Goal: Navigation & Orientation: Find specific page/section

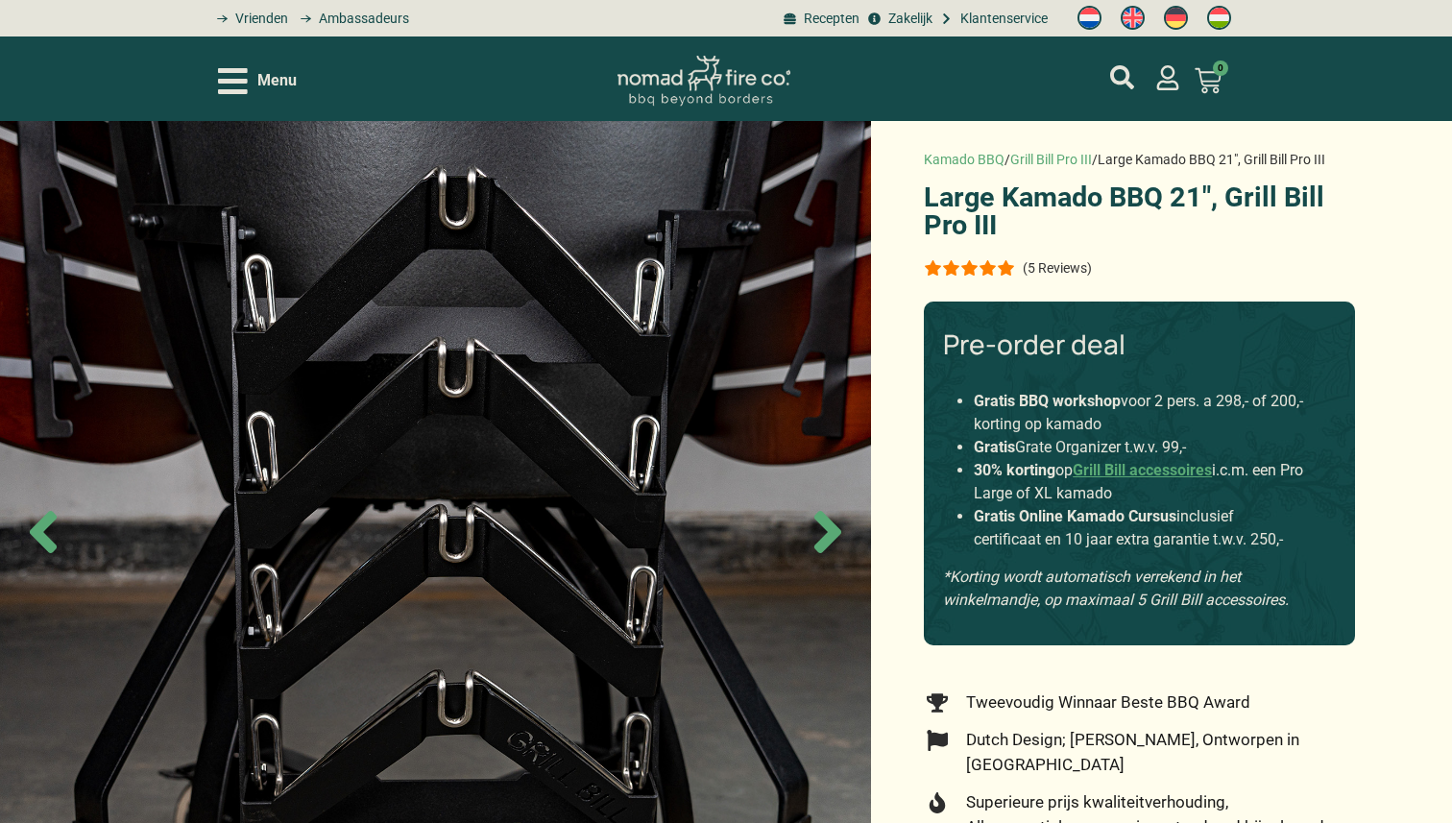
click at [246, 85] on icon "Open/Close Menu" at bounding box center [233, 81] width 30 height 34
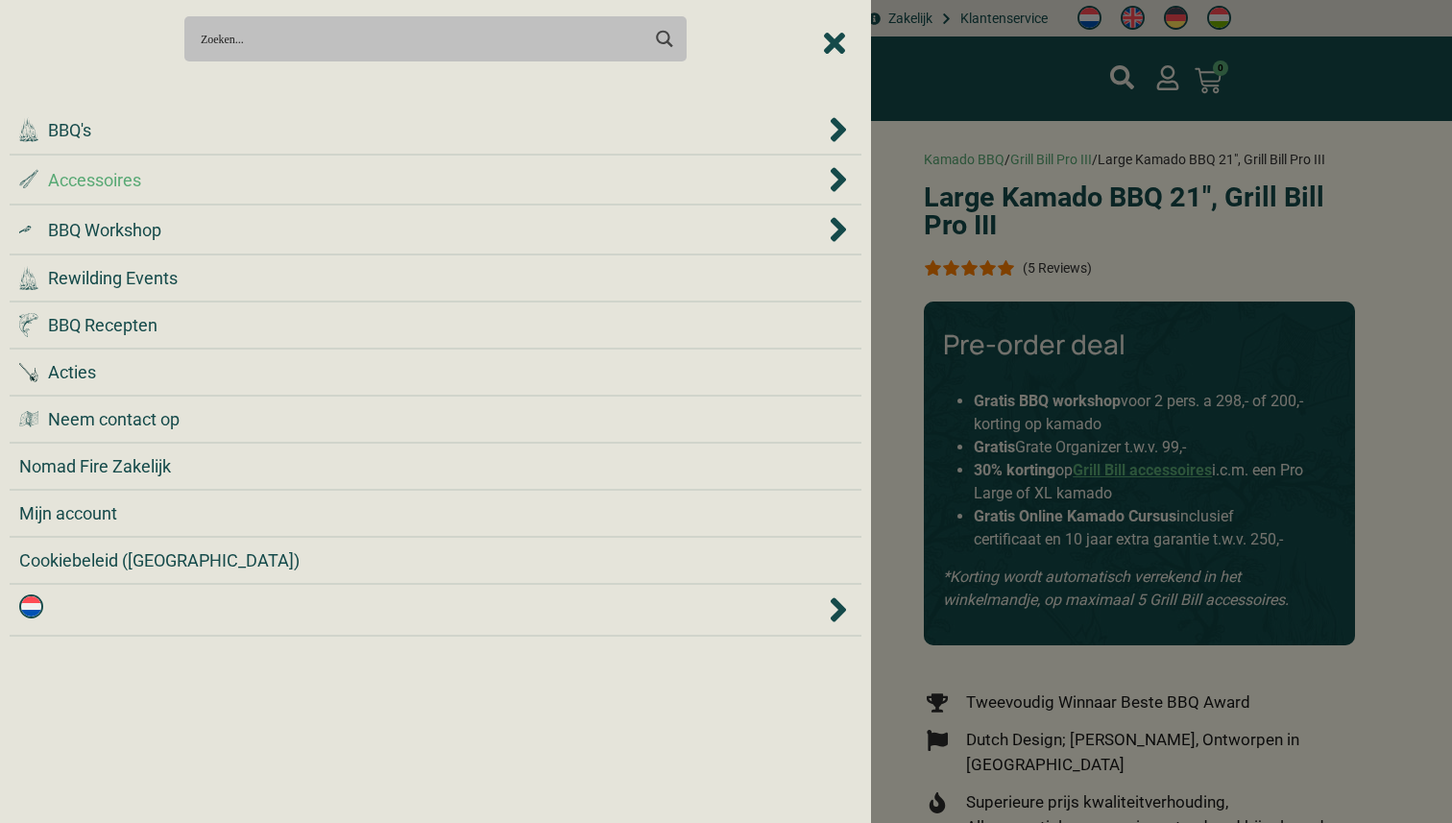
click at [240, 181] on div ".st0 { fill: #2c4a4e; } .st1 { fill: url(#Naamloos_verloop_2); } .st2 { fill: #…" at bounding box center [421, 180] width 805 height 26
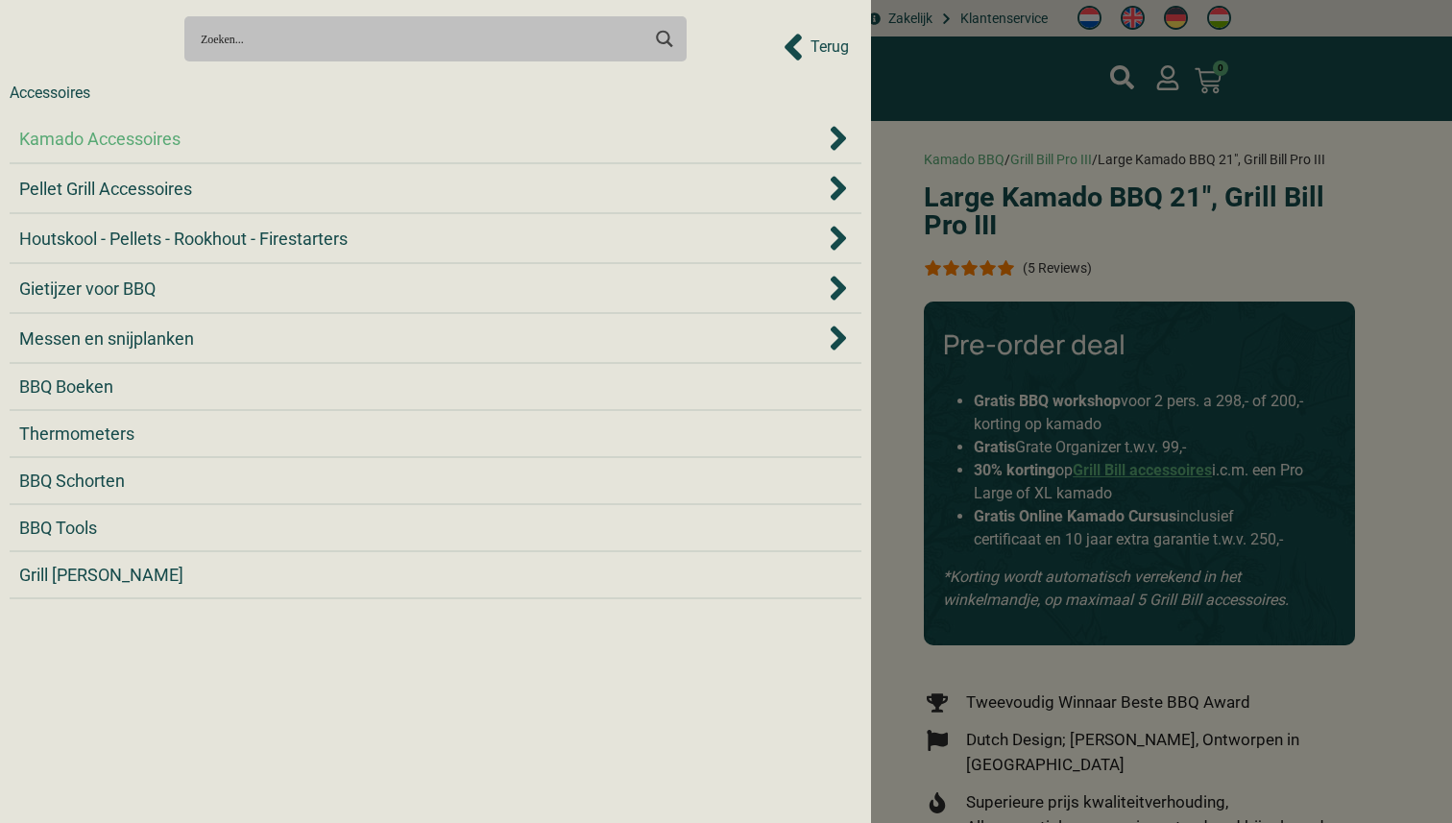
click at [176, 146] on span "Kamado Accessoires" at bounding box center [99, 139] width 161 height 26
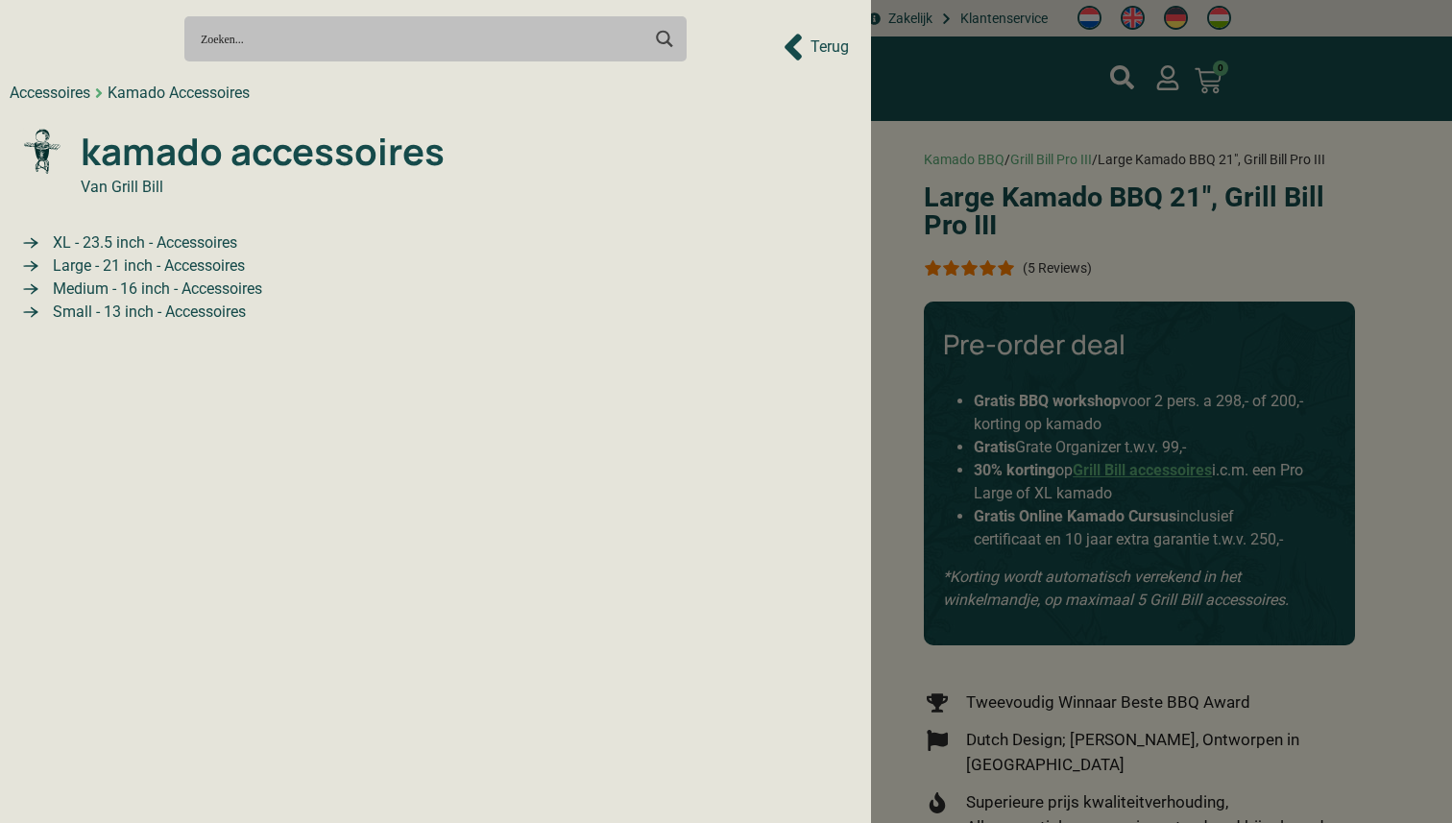
click at [189, 268] on span "Large - 21 inch - Accessoires" at bounding box center [146, 266] width 197 height 23
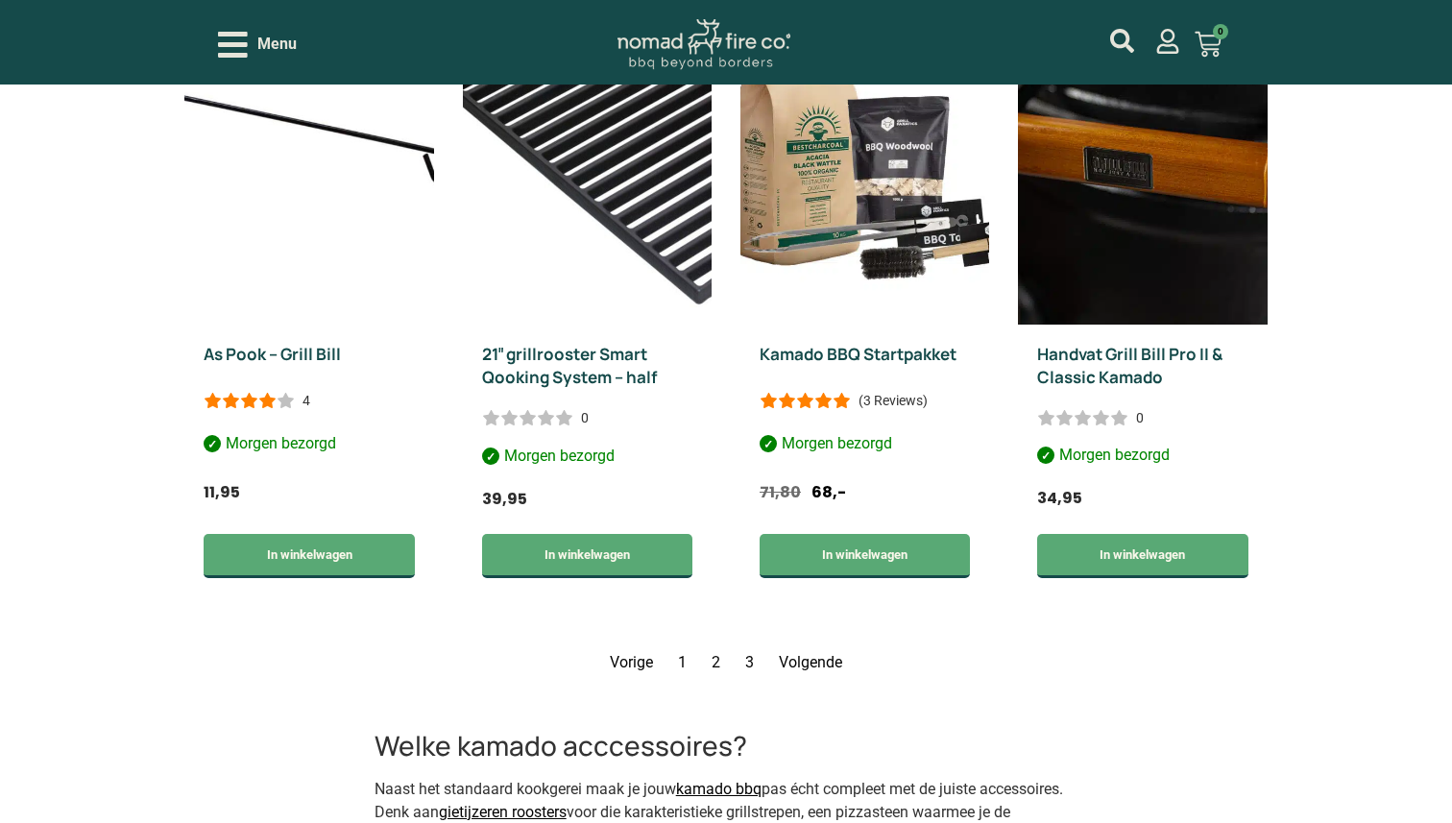
scroll to position [2669, 0]
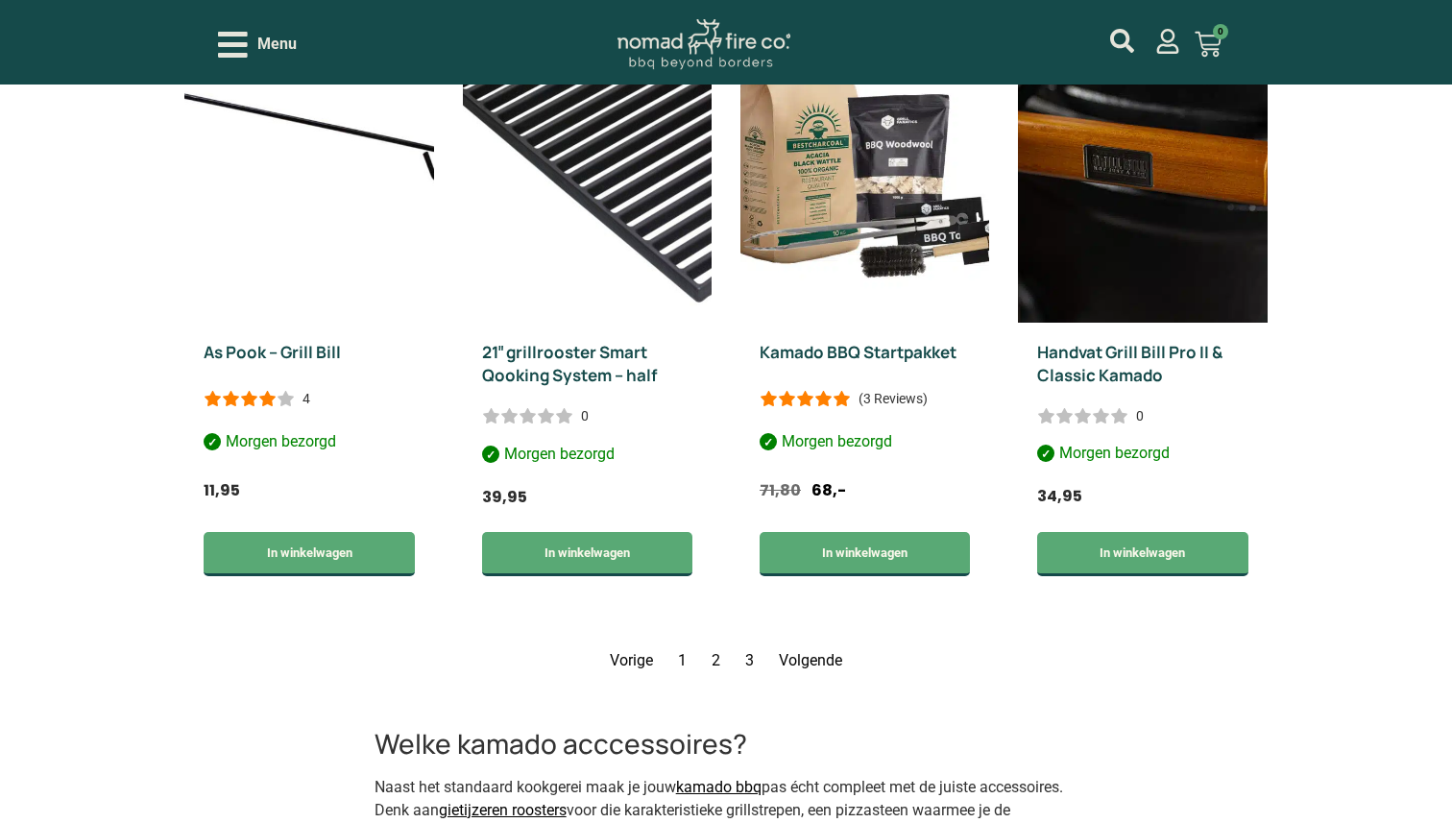
click at [714, 657] on link "Pagina 2" at bounding box center [716, 660] width 9 height 18
